Goal: Task Accomplishment & Management: Use online tool/utility

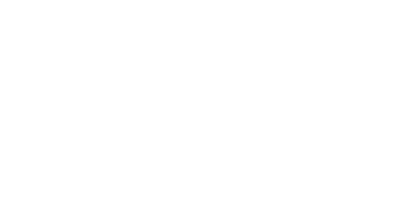
select select "Song"
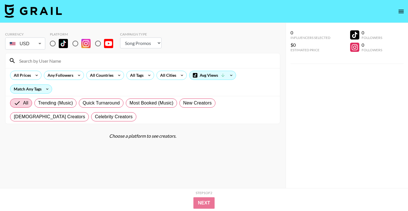
click at [55, 44] on input "radio" at bounding box center [53, 44] width 12 height 12
radio input "true"
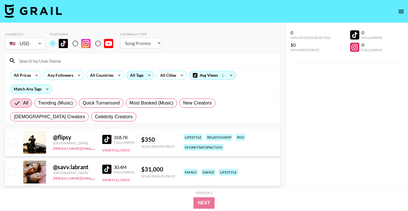
click at [144, 71] on div "All Tags" at bounding box center [140, 75] width 28 height 9
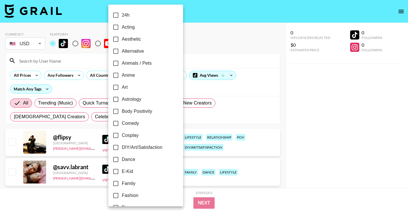
click at [142, 52] on span "Alternative" at bounding box center [133, 51] width 22 height 7
click at [122, 52] on input "Alternative" at bounding box center [116, 51] width 12 height 12
checkbox input "true"
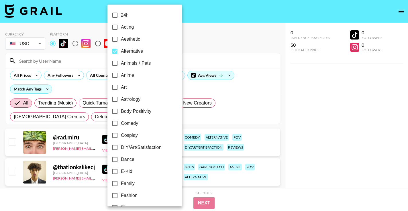
click at [229, 59] on div at bounding box center [204, 105] width 408 height 211
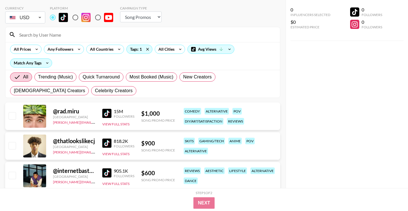
scroll to position [28, 0]
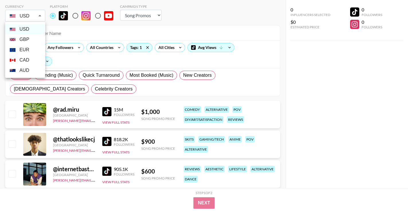
click at [26, 16] on div at bounding box center [204, 105] width 408 height 211
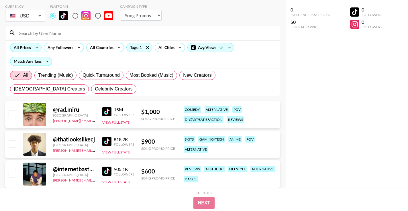
click at [32, 46] on icon at bounding box center [36, 47] width 9 height 9
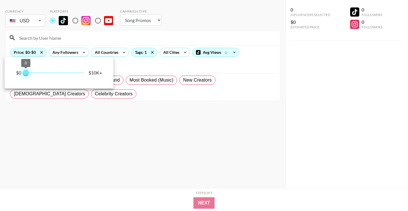
scroll to position [23, 0]
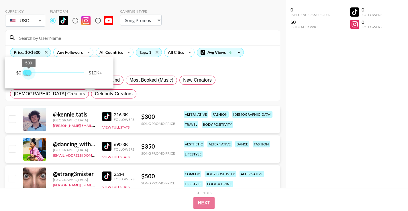
type input "250"
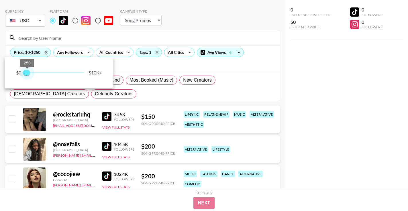
drag, startPoint x: 86, startPoint y: 67, endPoint x: 28, endPoint y: 69, distance: 57.7
click at [28, 70] on span "250" at bounding box center [27, 73] width 6 height 6
click at [279, 108] on div at bounding box center [204, 105] width 408 height 211
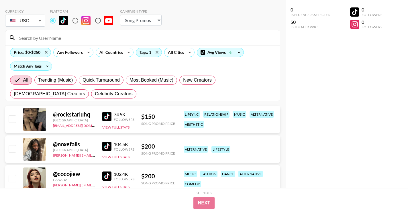
click at [107, 114] on img at bounding box center [106, 116] width 9 height 9
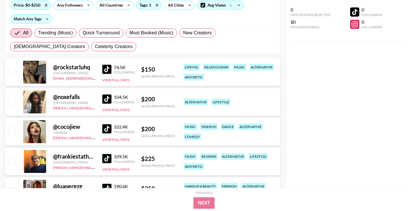
scroll to position [71, 0]
click at [105, 131] on img at bounding box center [106, 128] width 9 height 9
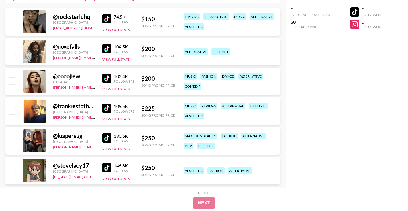
scroll to position [121, 0]
click at [106, 139] on img at bounding box center [106, 137] width 9 height 9
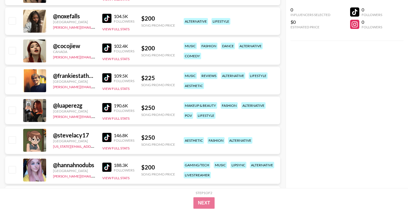
scroll to position [151, 0]
click at [110, 139] on img at bounding box center [106, 137] width 9 height 9
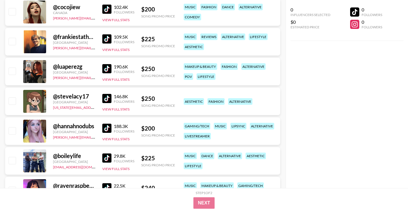
scroll to position [202, 0]
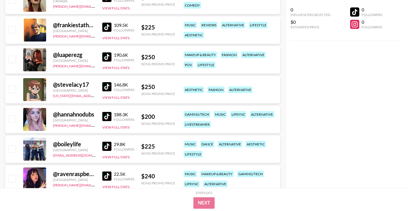
click at [109, 117] on img at bounding box center [106, 116] width 9 height 9
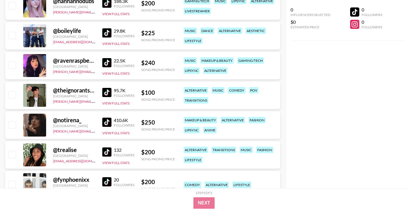
scroll to position [315, 0]
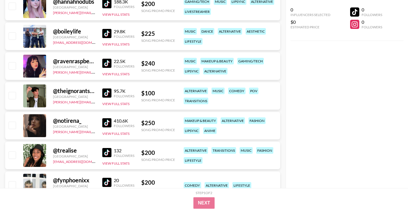
click at [107, 120] on img at bounding box center [106, 122] width 9 height 9
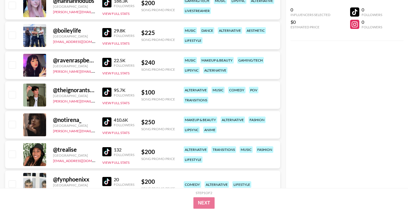
scroll to position [315, 0]
click at [113, 151] on link at bounding box center [107, 152] width 11 height 9
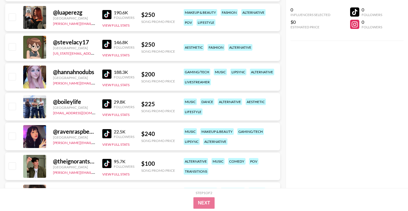
scroll to position [136, 0]
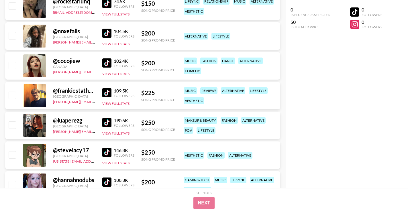
click at [109, 122] on img at bounding box center [106, 122] width 9 height 9
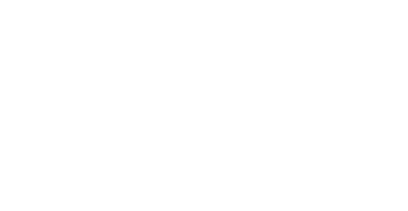
select select "Song"
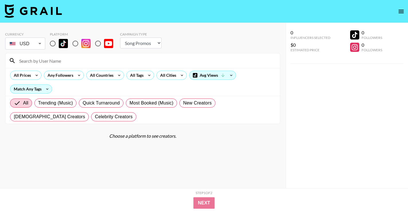
click at [52, 43] on input "radio" at bounding box center [53, 44] width 12 height 12
radio input "true"
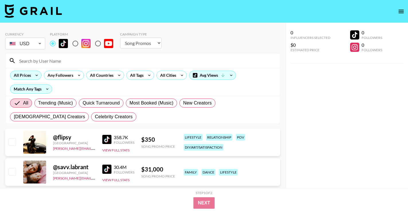
click at [38, 74] on icon at bounding box center [36, 75] width 9 height 9
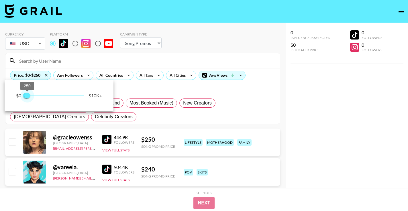
type input "500"
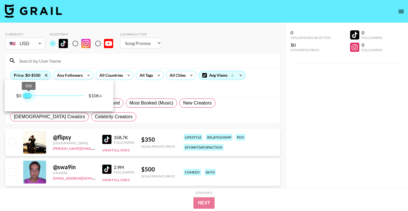
drag, startPoint x: 83, startPoint y: 95, endPoint x: 28, endPoint y: 98, distance: 54.8
click at [28, 97] on span "500" at bounding box center [29, 96] width 6 height 6
click at [163, 76] on div at bounding box center [204, 105] width 408 height 211
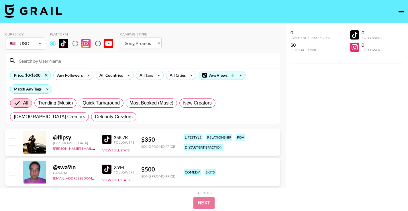
click at [157, 80] on div "Price: $0-$500 Any Followers All Countries All Tags All Cities Avg Views Match …" at bounding box center [142, 82] width 275 height 28
click at [157, 79] on icon at bounding box center [158, 75] width 9 height 9
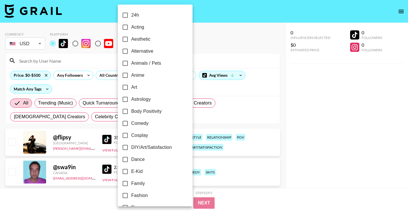
click at [148, 50] on span "Alternative" at bounding box center [142, 51] width 22 height 7
click at [131, 50] on input "Alternative" at bounding box center [125, 51] width 12 height 12
checkbox input "true"
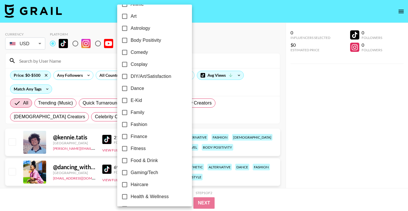
scroll to position [74, 0]
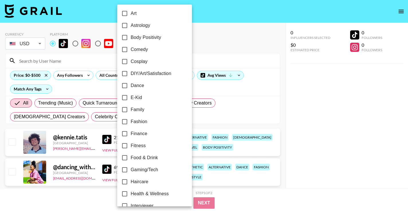
click at [293, 127] on div at bounding box center [204, 105] width 408 height 211
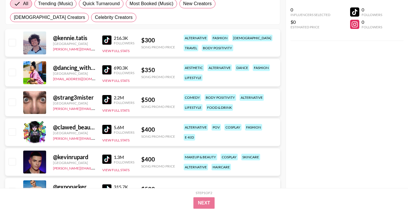
scroll to position [114, 0]
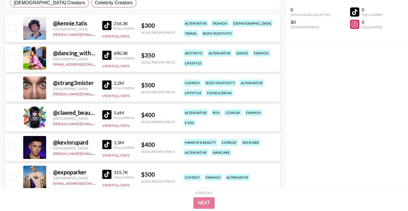
click at [109, 111] on img at bounding box center [106, 114] width 9 height 9
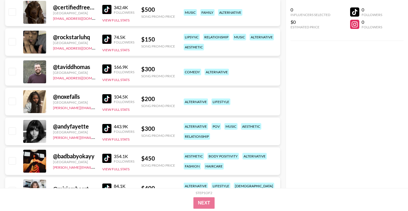
scroll to position [311, 0]
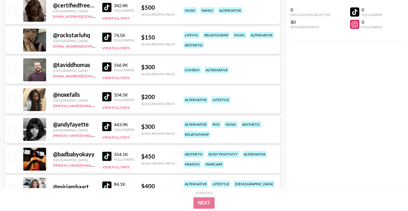
click at [106, 127] on img at bounding box center [106, 126] width 9 height 9
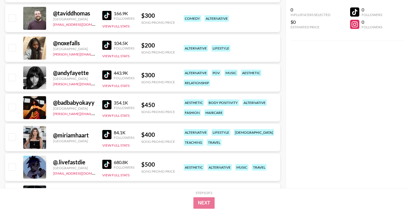
scroll to position [363, 0]
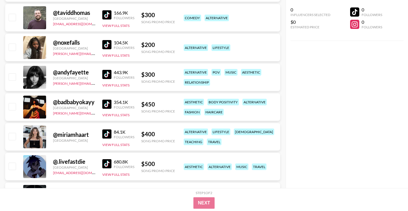
click at [106, 108] on img at bounding box center [106, 104] width 9 height 9
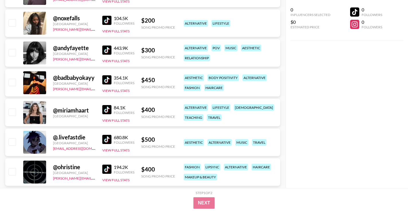
click at [108, 108] on img at bounding box center [106, 109] width 9 height 9
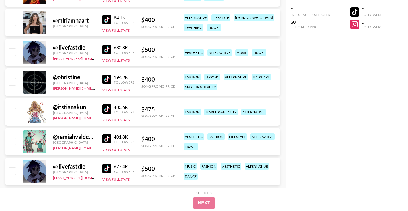
scroll to position [483, 0]
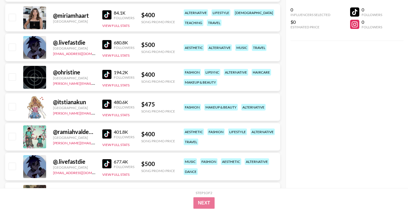
click at [109, 106] on img at bounding box center [106, 104] width 9 height 9
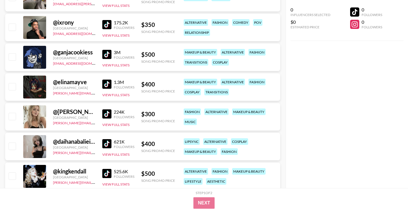
scroll to position [842, 0]
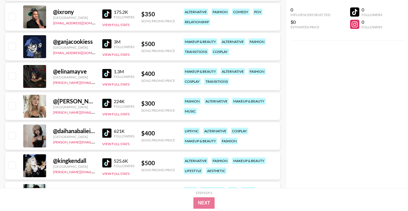
click at [106, 132] on img at bounding box center [106, 133] width 9 height 9
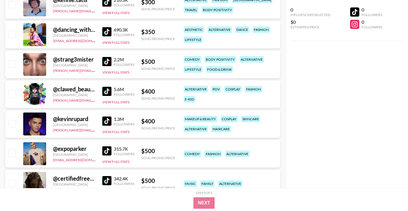
scroll to position [91, 0]
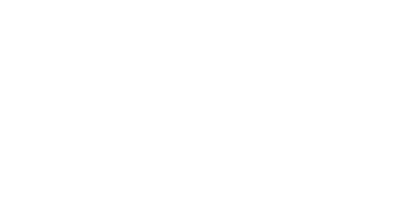
select select "Song"
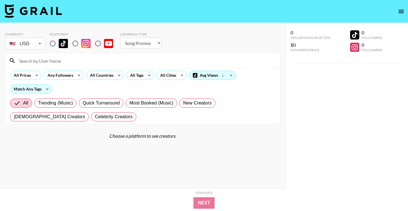
click at [52, 44] on input "radio" at bounding box center [53, 44] width 12 height 12
radio input "true"
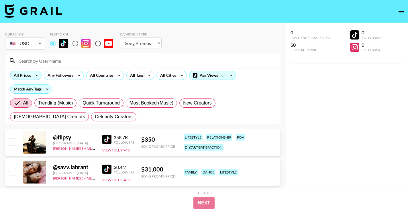
click at [32, 73] on div "All Prices" at bounding box center [26, 75] width 32 height 9
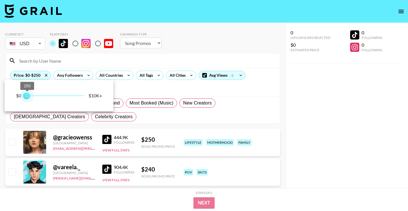
type input "500"
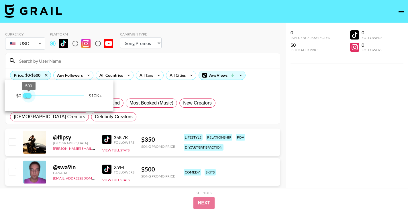
drag, startPoint x: 55, startPoint y: 98, endPoint x: 29, endPoint y: 98, distance: 26.1
click at [29, 98] on span "500" at bounding box center [29, 96] width 6 height 6
click at [170, 78] on div at bounding box center [204, 105] width 408 height 211
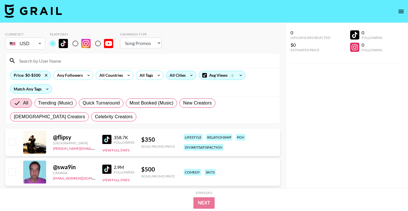
click at [178, 75] on div "All Cities" at bounding box center [176, 75] width 21 height 9
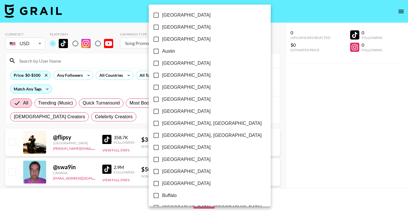
click at [134, 79] on div at bounding box center [204, 105] width 408 height 211
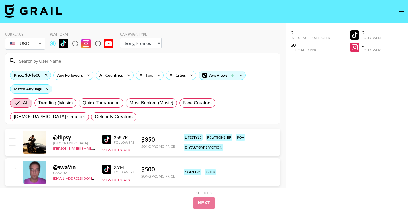
click at [149, 78] on div "All Tags" at bounding box center [145, 75] width 18 height 9
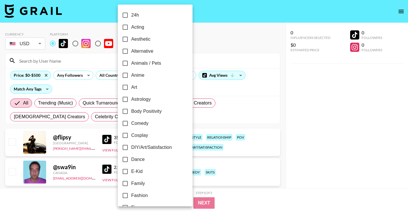
click at [147, 51] on span "Alternative" at bounding box center [142, 51] width 22 height 7
click at [131, 51] on input "Alternative" at bounding box center [125, 51] width 12 height 12
checkbox input "true"
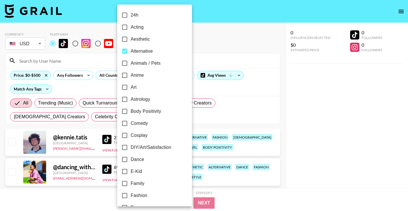
click at [291, 123] on div at bounding box center [204, 105] width 408 height 211
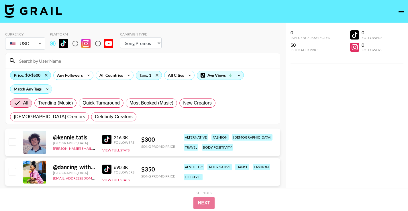
click at [33, 75] on div "Price: $0-$500" at bounding box center [30, 75] width 40 height 9
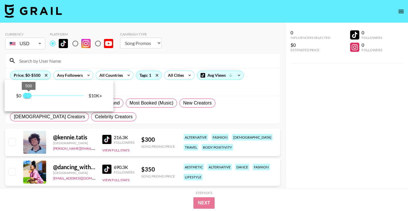
type input "250"
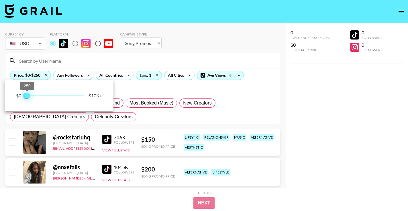
click at [27, 96] on span "250" at bounding box center [27, 96] width 6 height 6
click at [303, 135] on div at bounding box center [204, 105] width 408 height 211
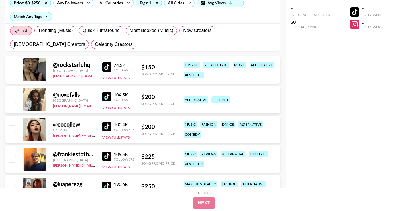
scroll to position [82, 0]
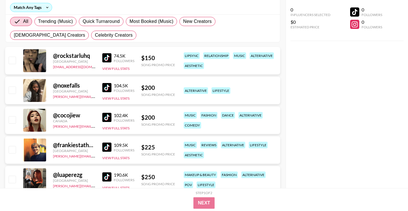
click at [107, 118] on img at bounding box center [106, 117] width 9 height 9
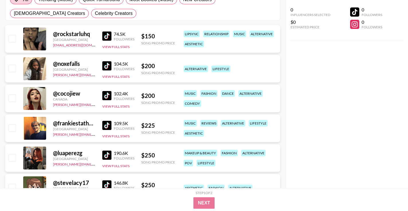
scroll to position [112, 0]
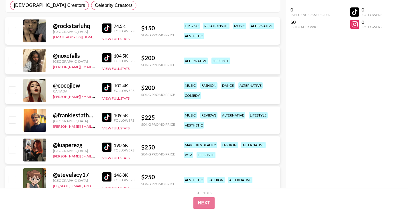
click at [108, 149] on img at bounding box center [106, 147] width 9 height 9
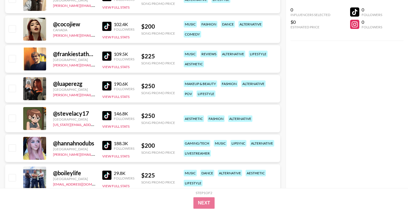
scroll to position [181, 0]
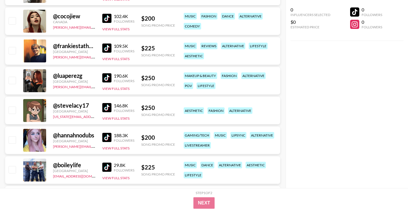
click at [104, 106] on img at bounding box center [106, 107] width 9 height 9
click at [108, 141] on img at bounding box center [106, 137] width 9 height 9
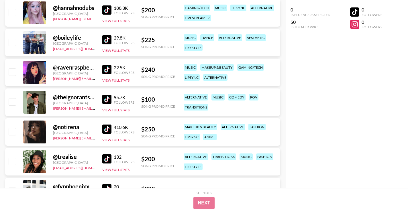
scroll to position [323, 0]
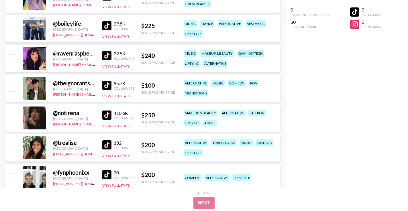
click at [104, 114] on img at bounding box center [106, 115] width 9 height 9
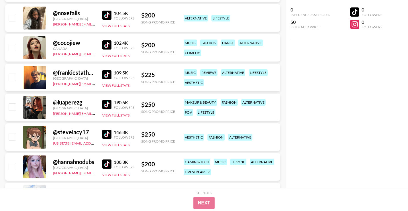
scroll to position [83, 0]
